Goal: Task Accomplishment & Management: Manage account settings

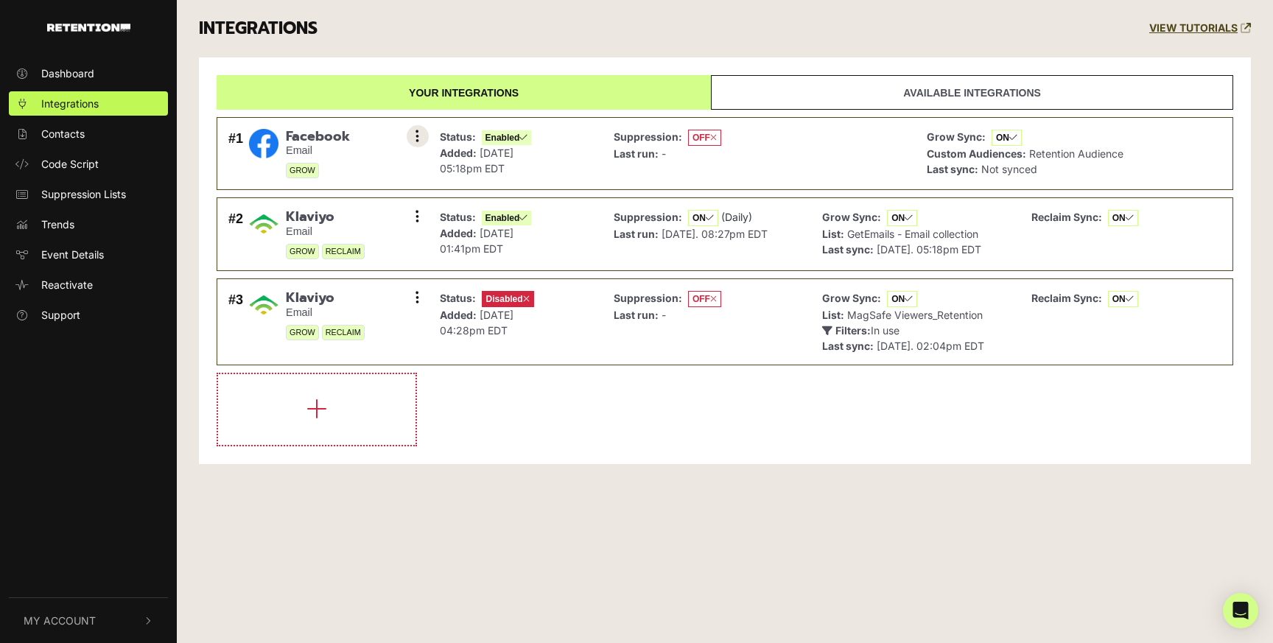
click at [416, 130] on icon at bounding box center [418, 136] width 4 height 15
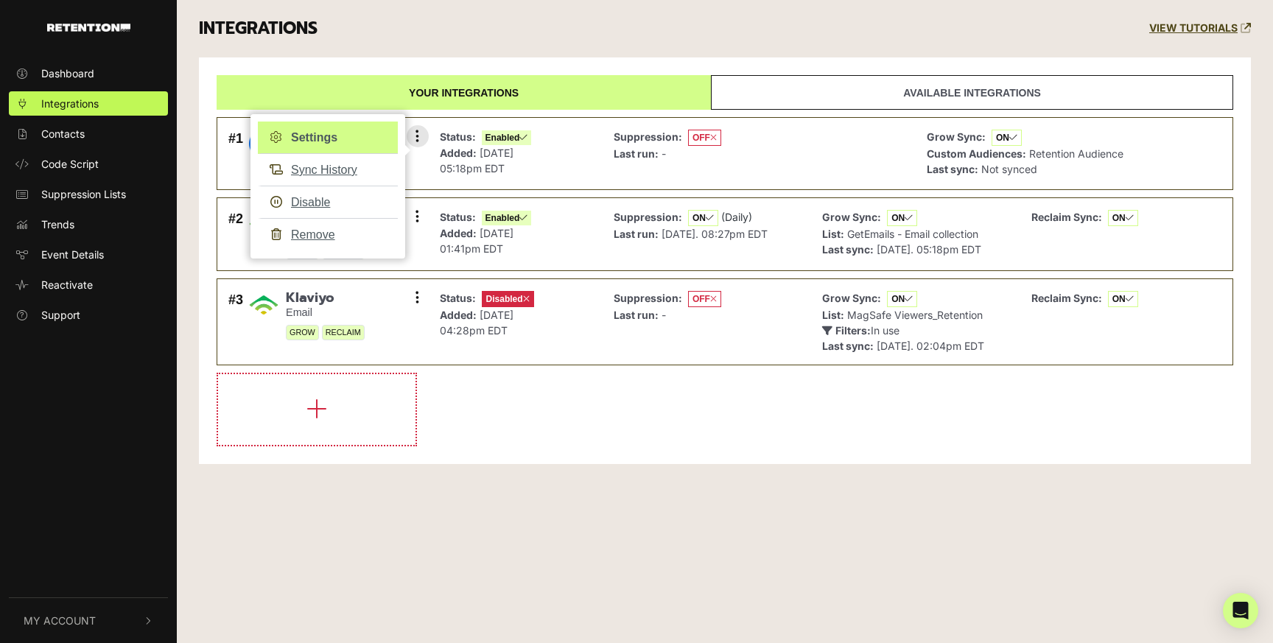
click at [364, 143] on link "Settings" at bounding box center [328, 138] width 140 height 32
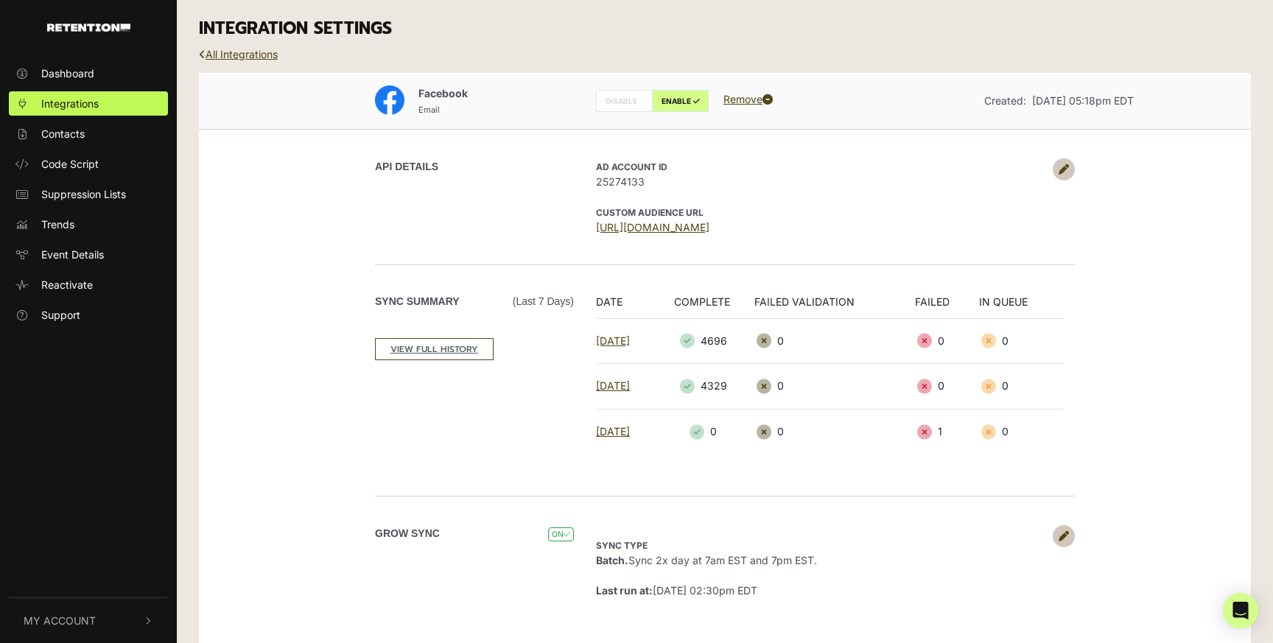
scroll to position [15, 0]
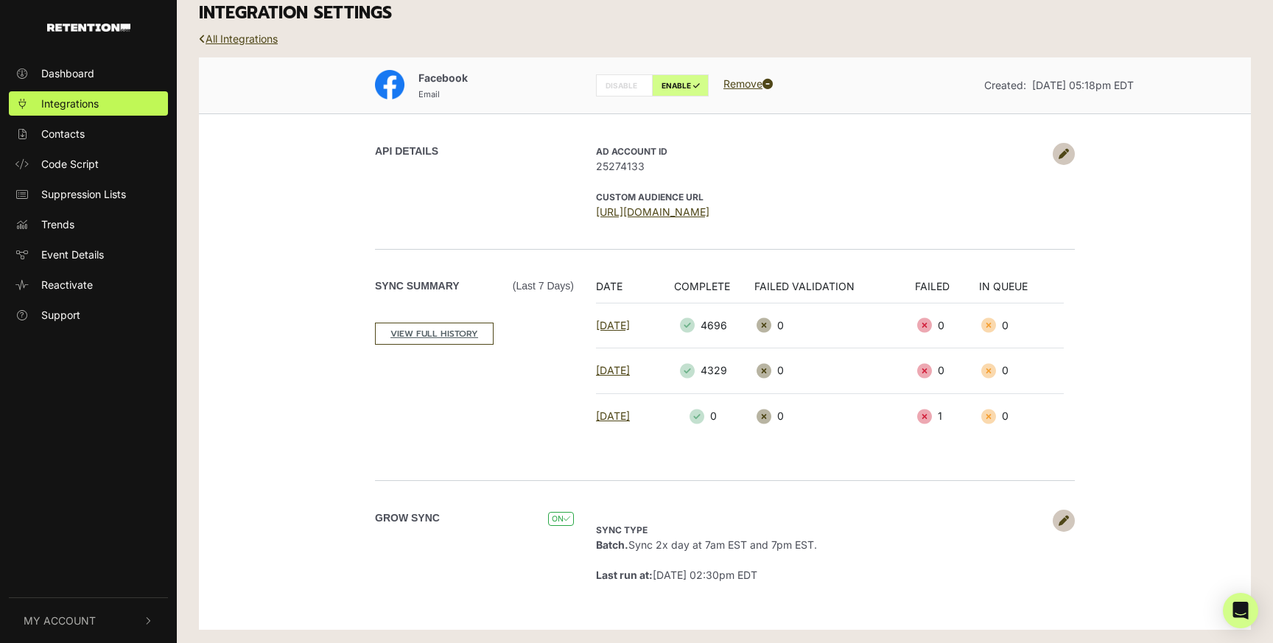
click at [1064, 521] on icon at bounding box center [1064, 521] width 10 height 10
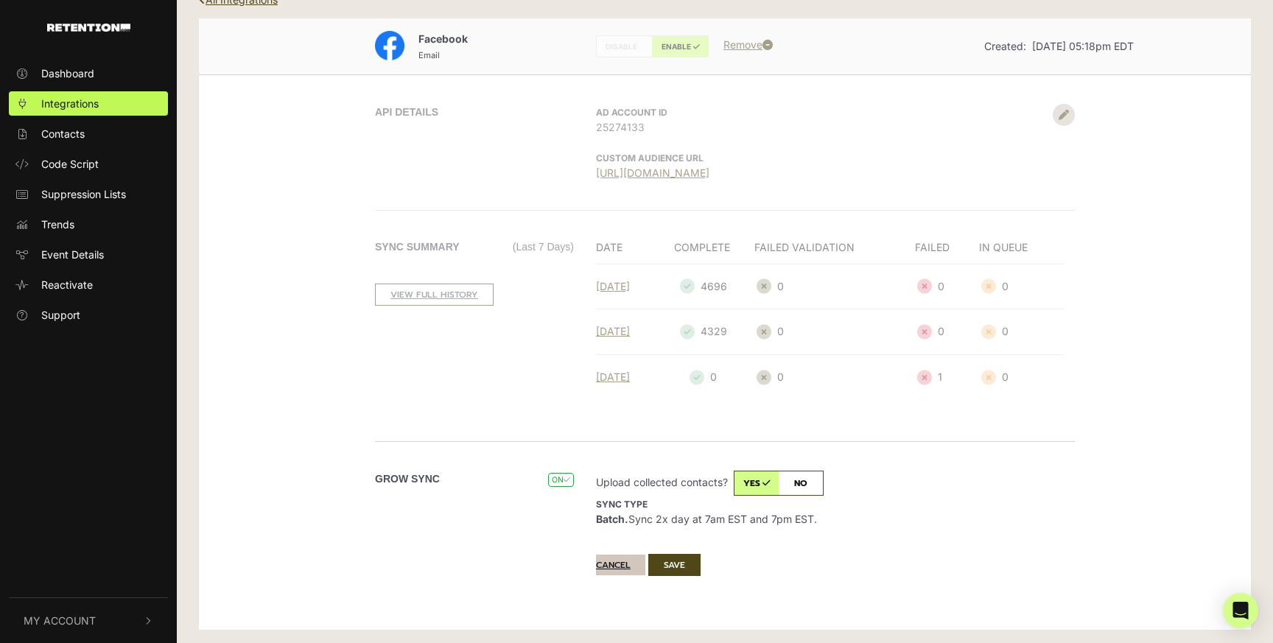
click at [610, 570] on button "Cancel" at bounding box center [620, 565] width 49 height 21
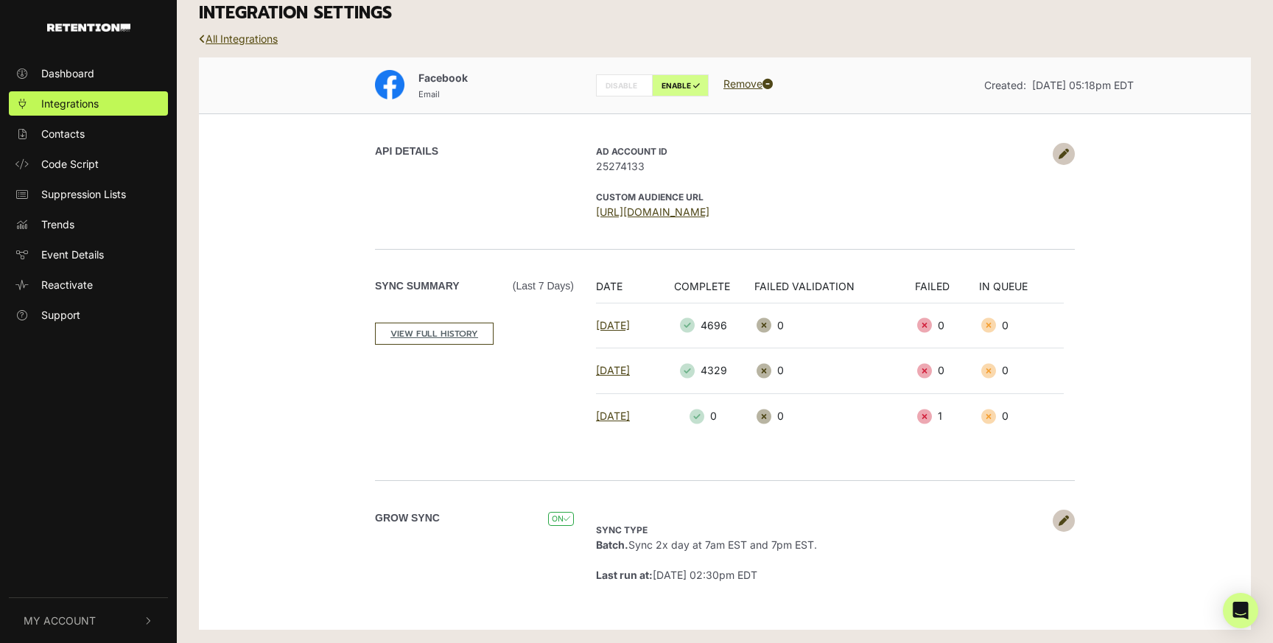
click at [236, 35] on link "All Integrations" at bounding box center [238, 38] width 79 height 13
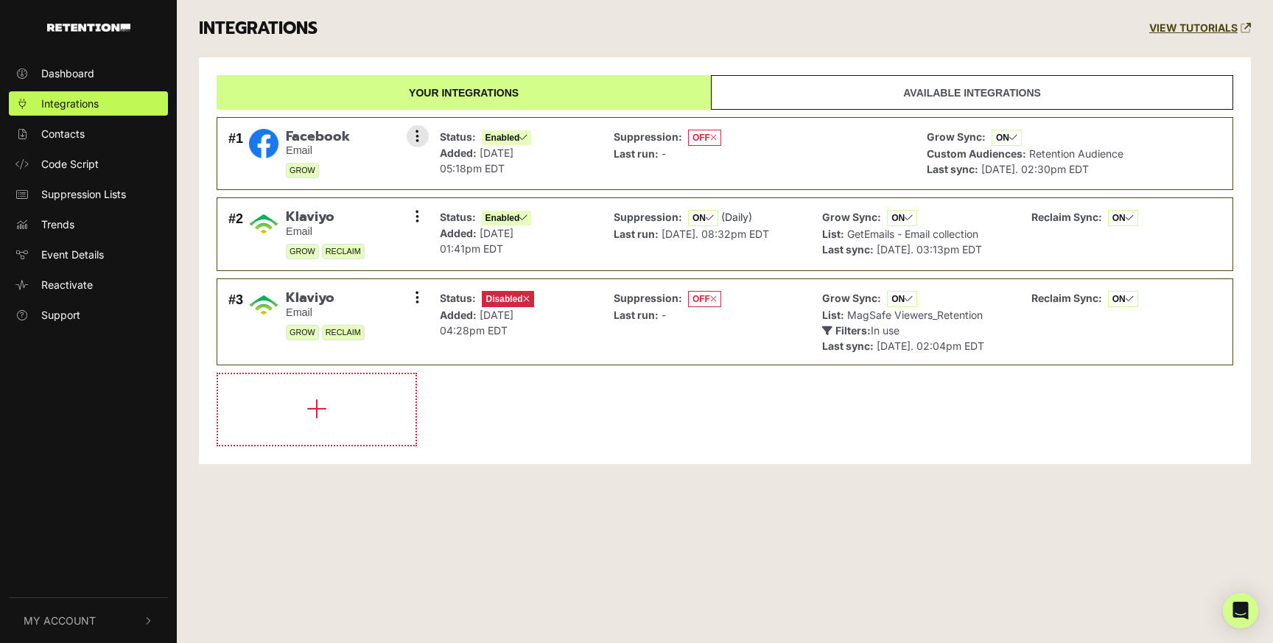
click at [696, 130] on span "OFF" at bounding box center [704, 138] width 33 height 16
click at [712, 136] on icon at bounding box center [713, 137] width 7 height 9
click at [644, 139] on strong "Suppression:" at bounding box center [648, 136] width 69 height 13
click at [414, 133] on button at bounding box center [418, 136] width 22 height 22
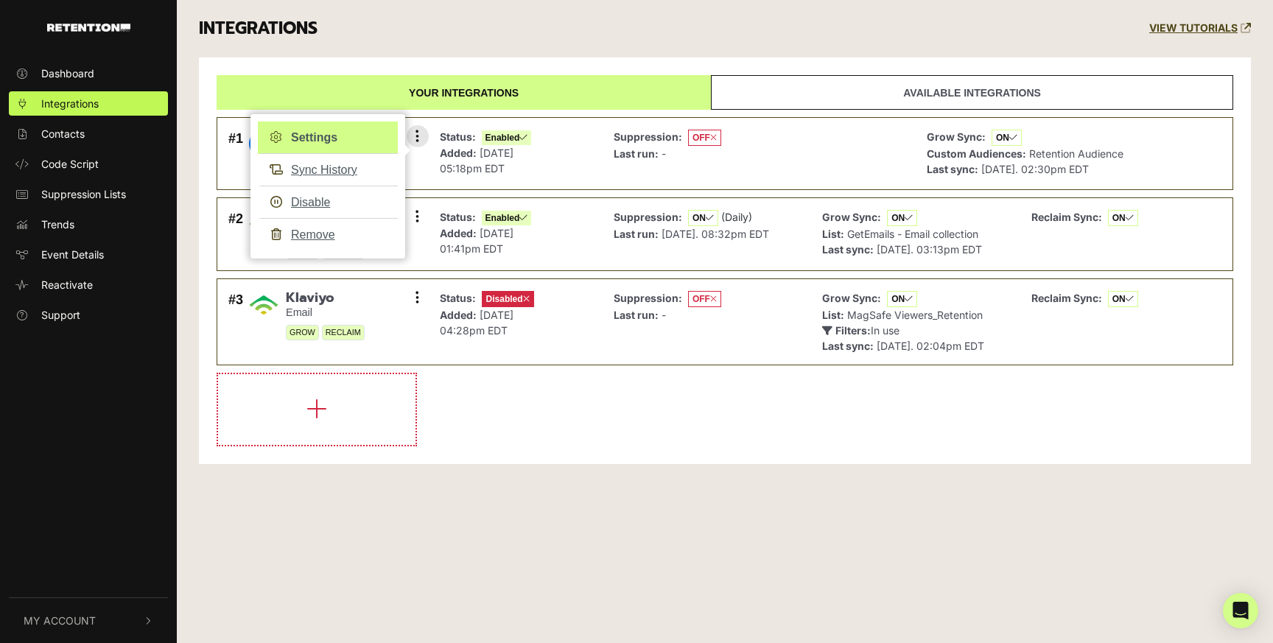
click at [327, 135] on link "Settings" at bounding box center [328, 138] width 140 height 32
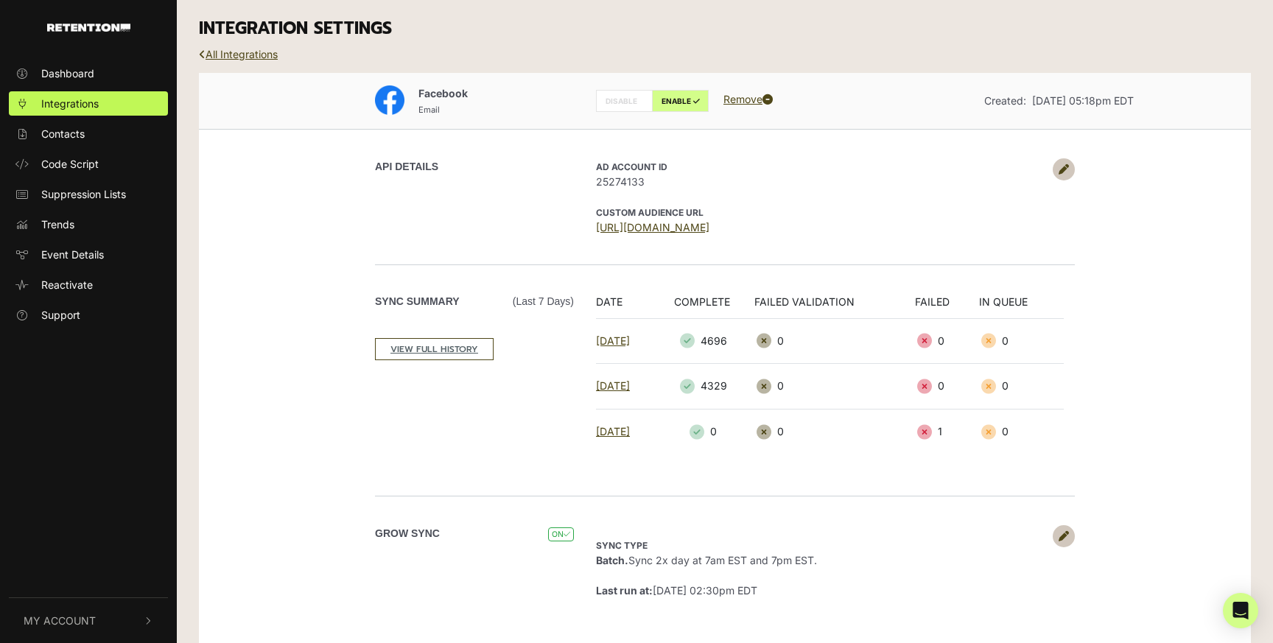
click at [1063, 166] on icon at bounding box center [1064, 169] width 10 height 10
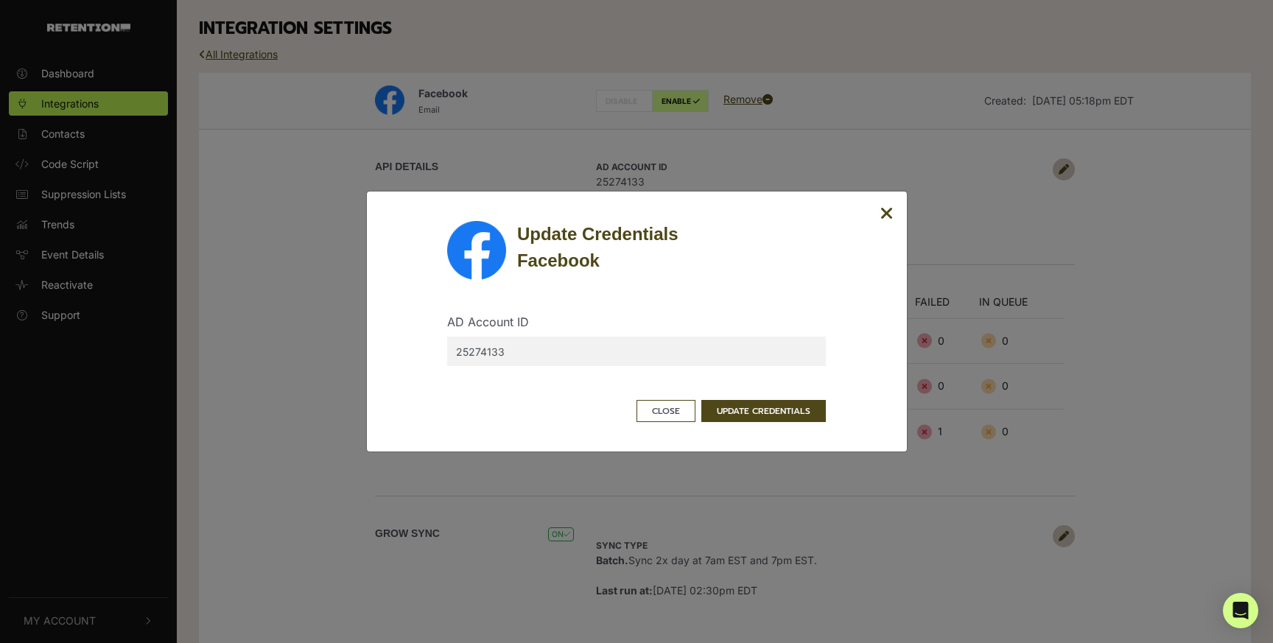
click at [887, 213] on icon "Close" at bounding box center [886, 214] width 13 height 18
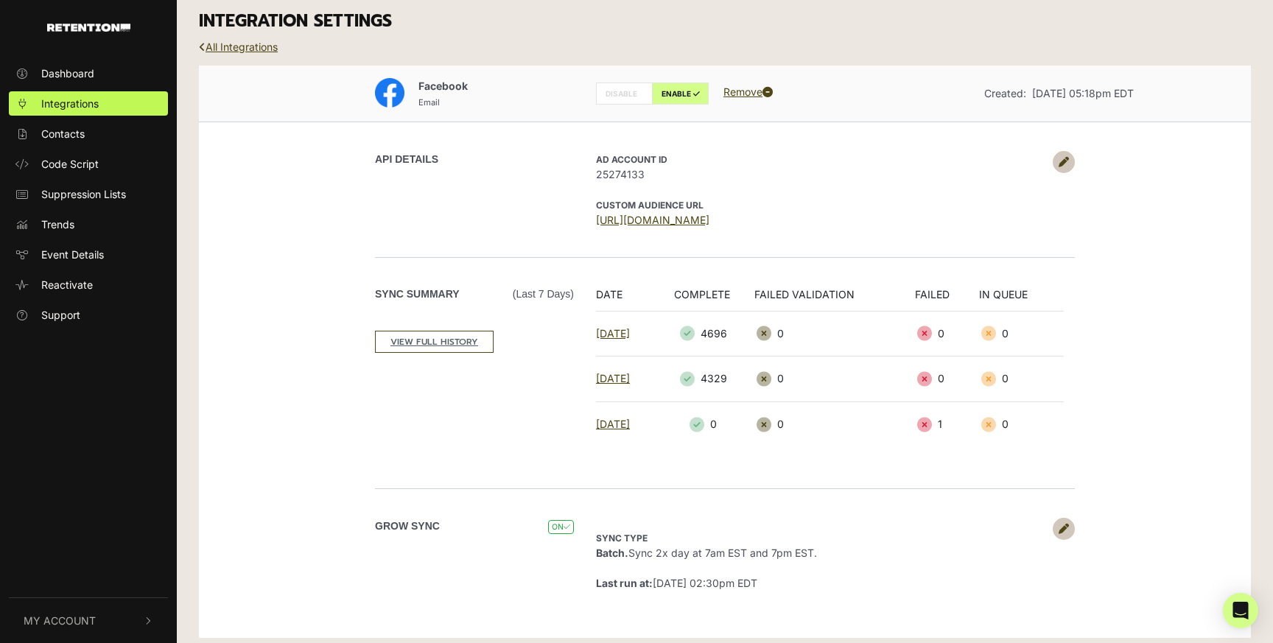
scroll to position [15, 0]
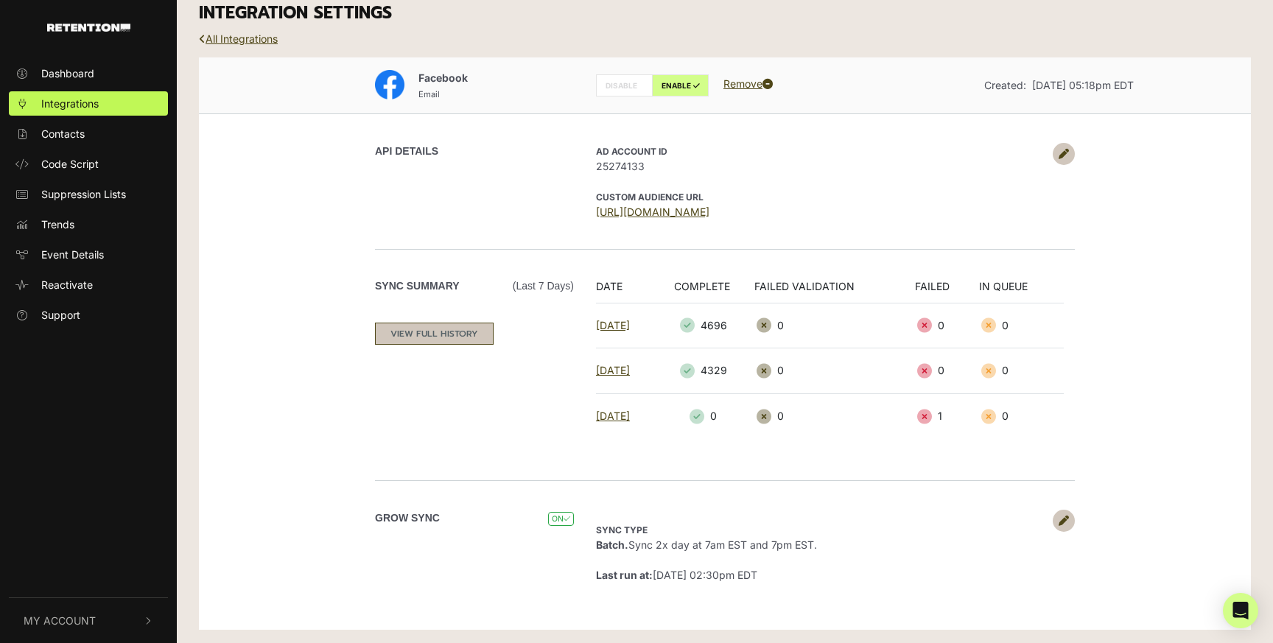
click at [405, 334] on link "VIEW FULL HISTORY" at bounding box center [434, 334] width 119 height 22
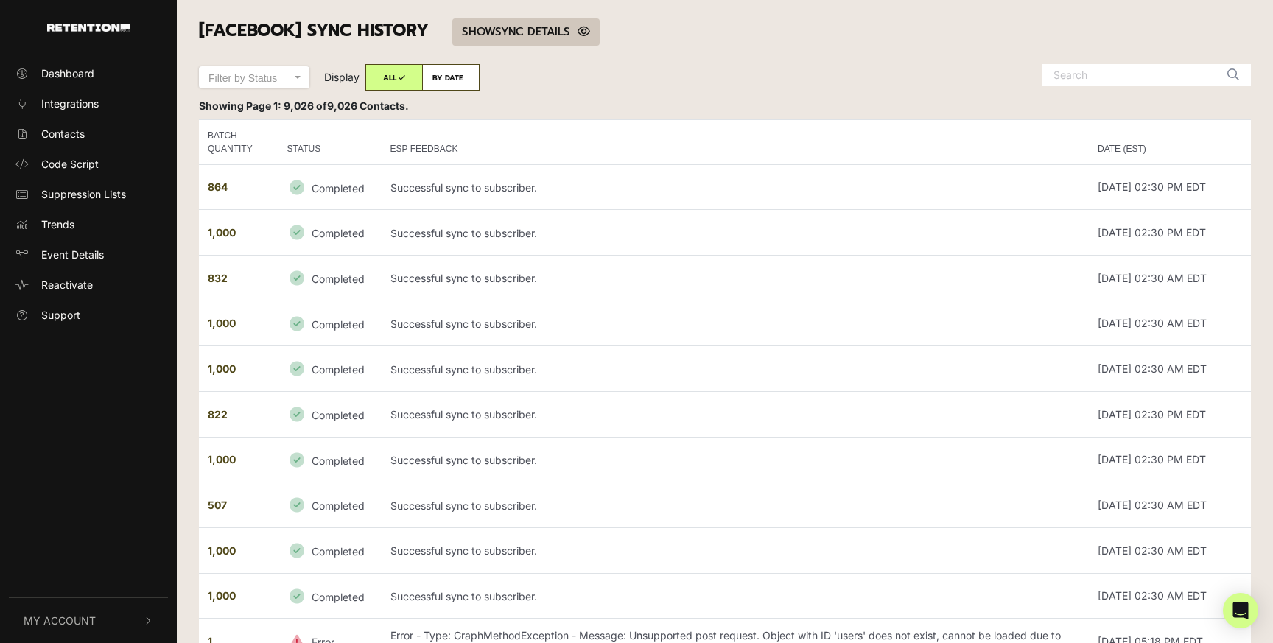
click at [519, 33] on link "SHOW HIDE SYNC DETAILS" at bounding box center [525, 31] width 147 height 27
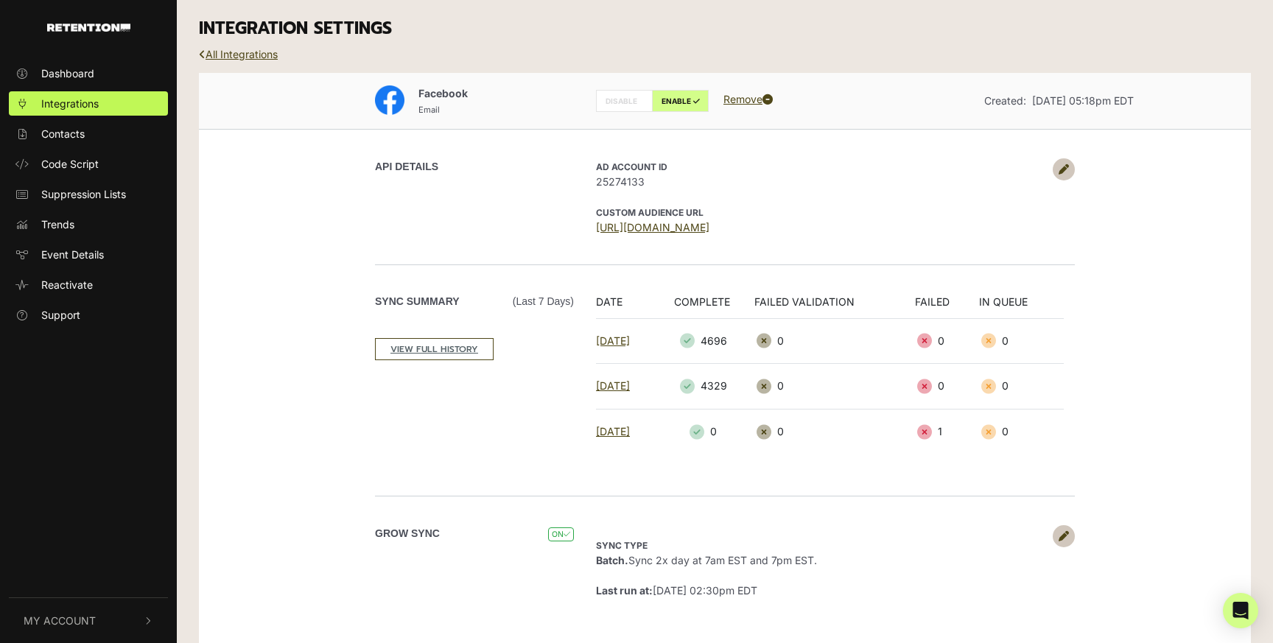
scroll to position [15, 0]
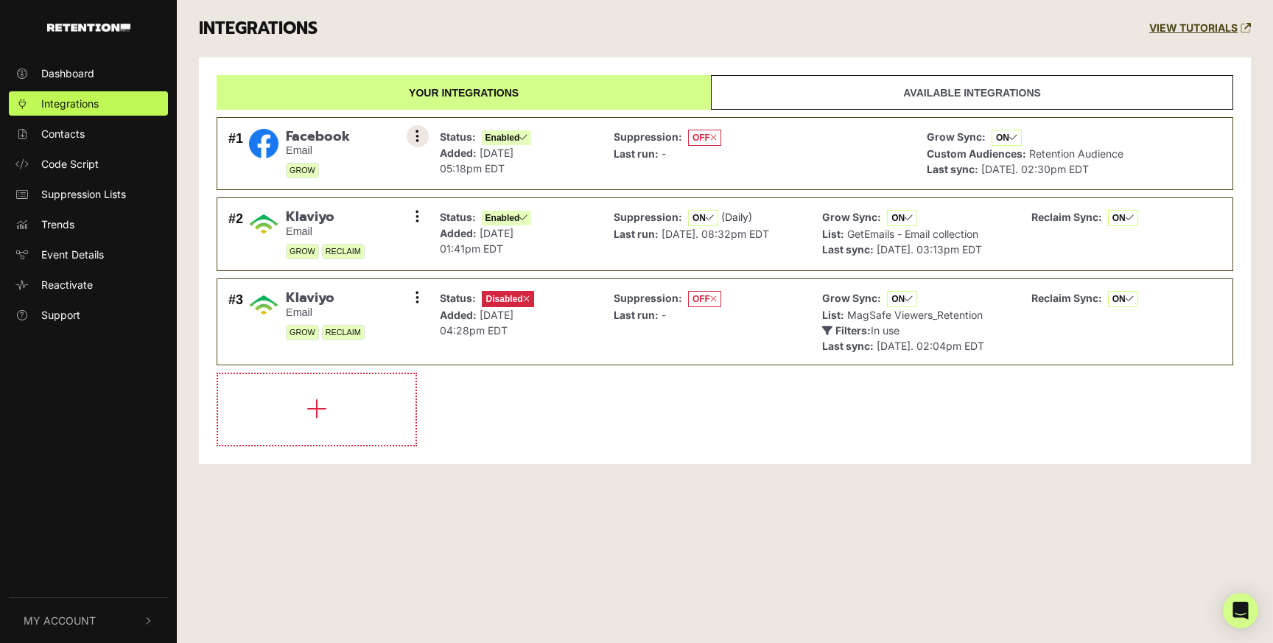
click at [423, 141] on button at bounding box center [418, 136] width 22 height 22
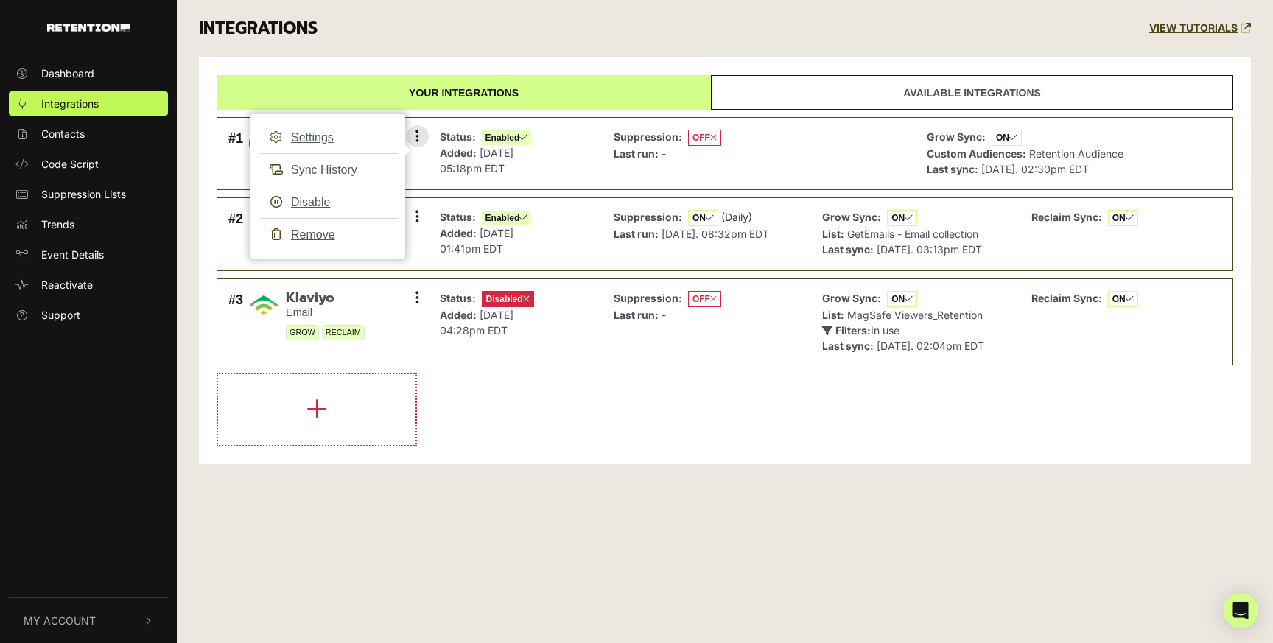
click at [701, 132] on span "OFF" at bounding box center [704, 138] width 33 height 16
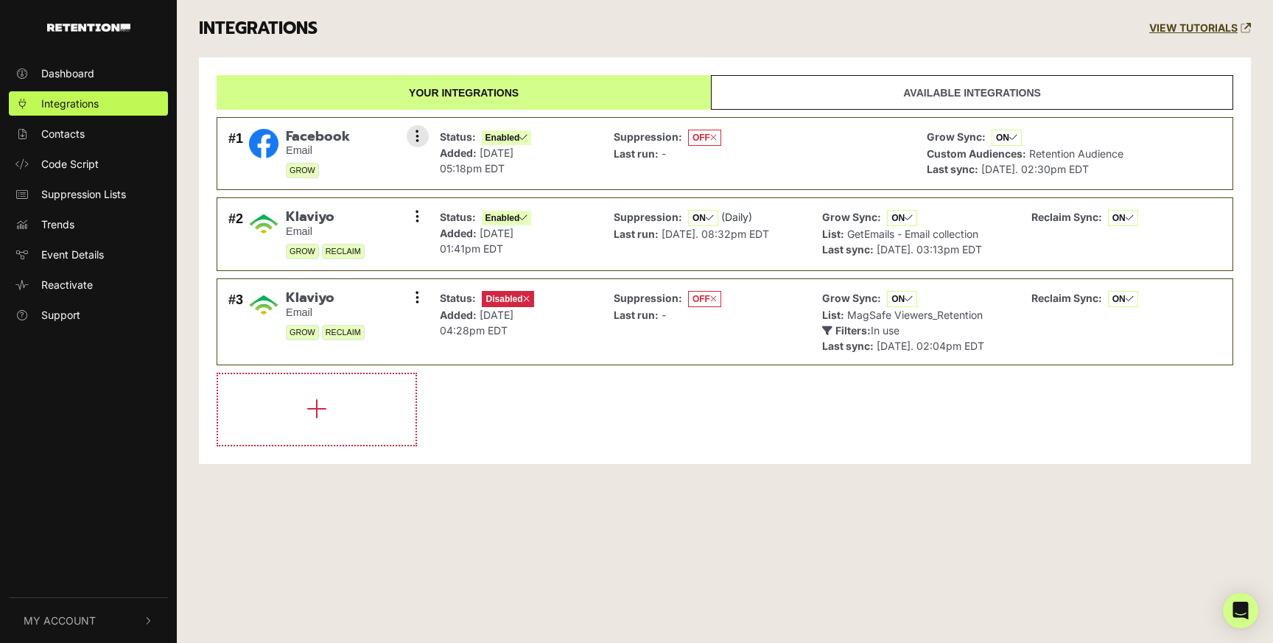
click at [569, 160] on div "Status: Enabled Added: Sep 2, 2025 05:18pm EDT" at bounding box center [515, 153] width 166 height 57
click at [418, 133] on icon at bounding box center [418, 136] width 4 height 15
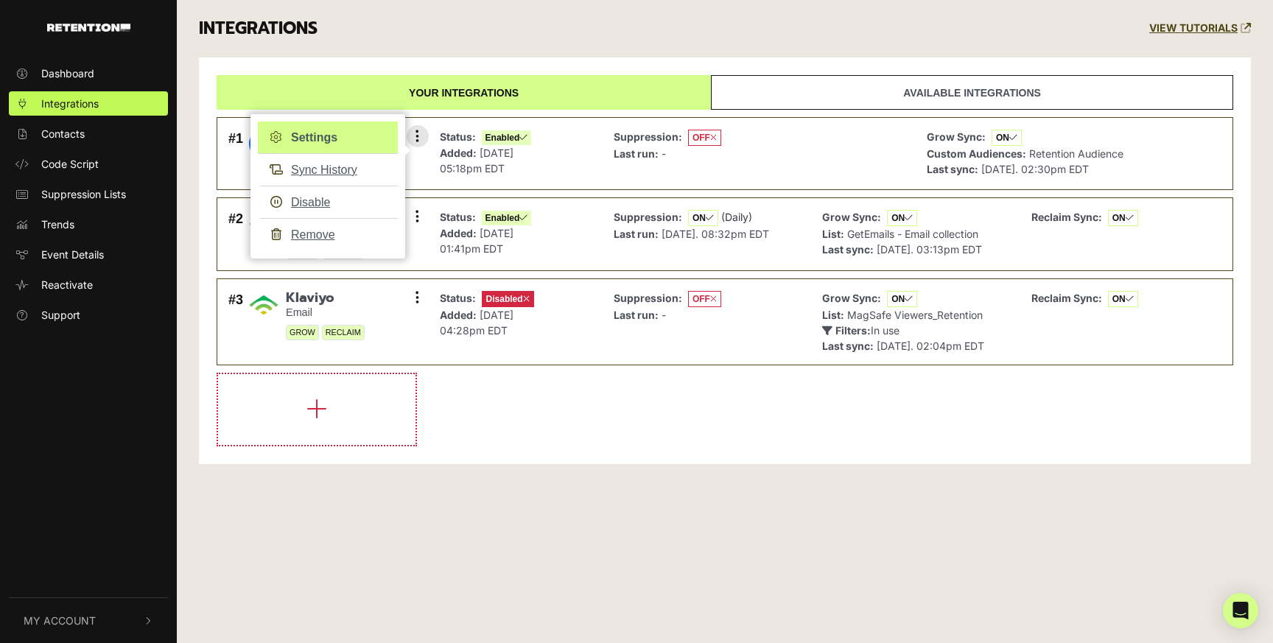
click at [335, 145] on link "Settings" at bounding box center [328, 138] width 140 height 32
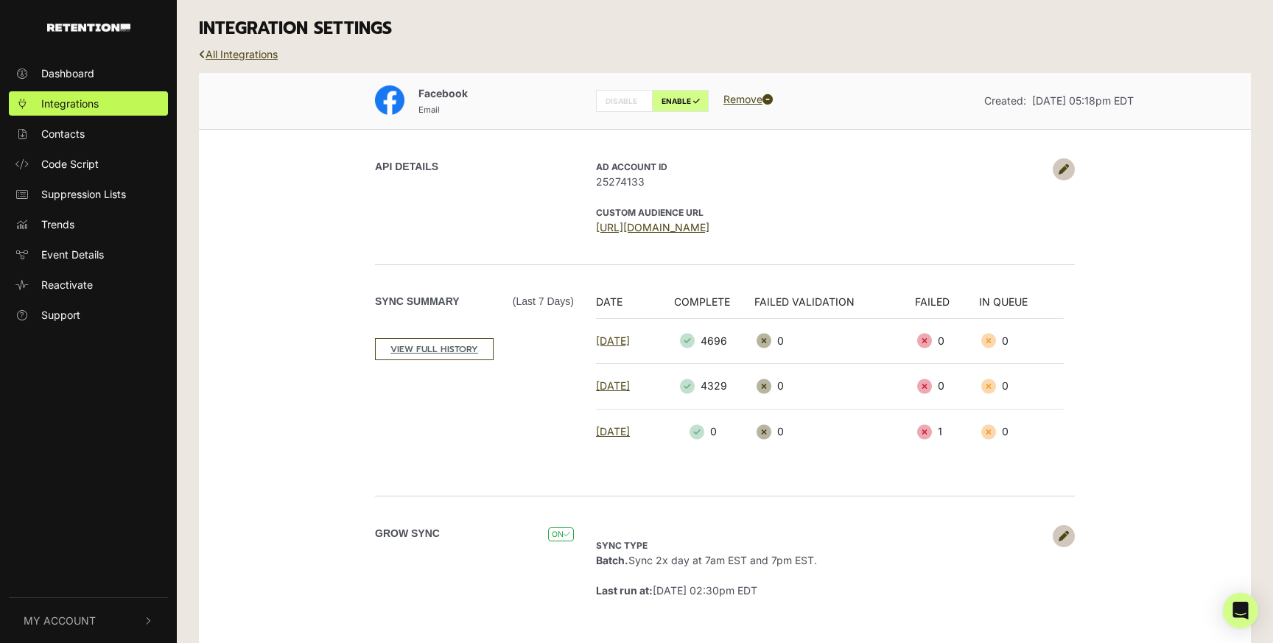
scroll to position [15, 0]
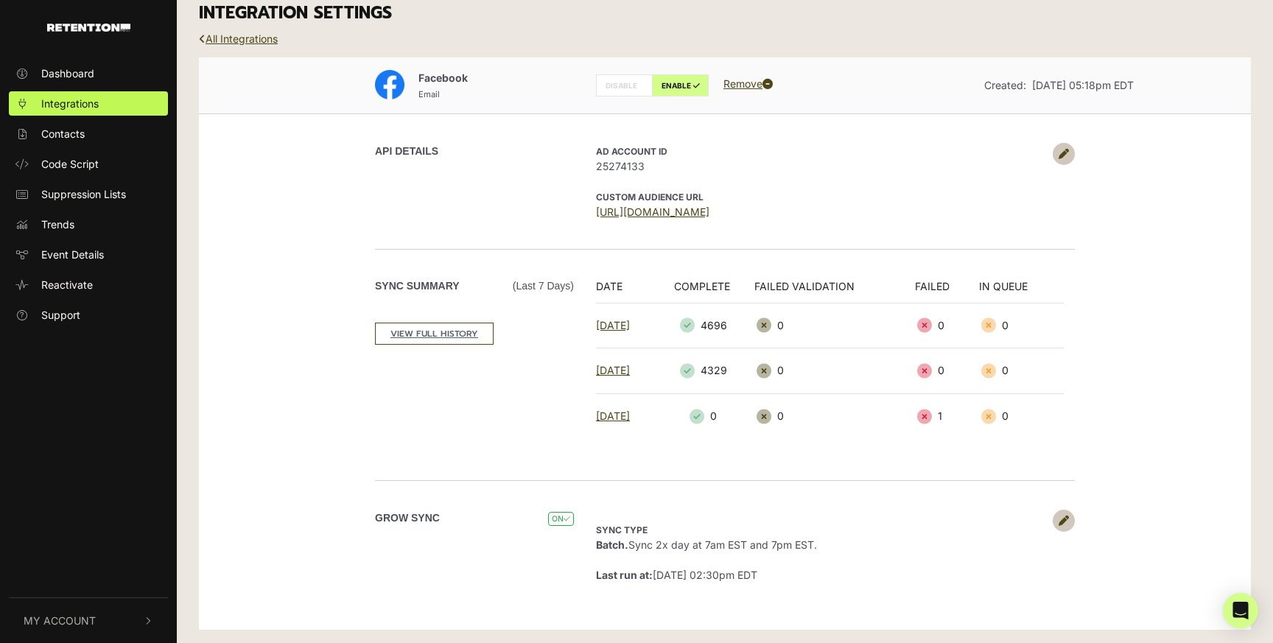
click at [559, 518] on span "ON" at bounding box center [561, 519] width 26 height 14
